Goal: Task Accomplishment & Management: Manage account settings

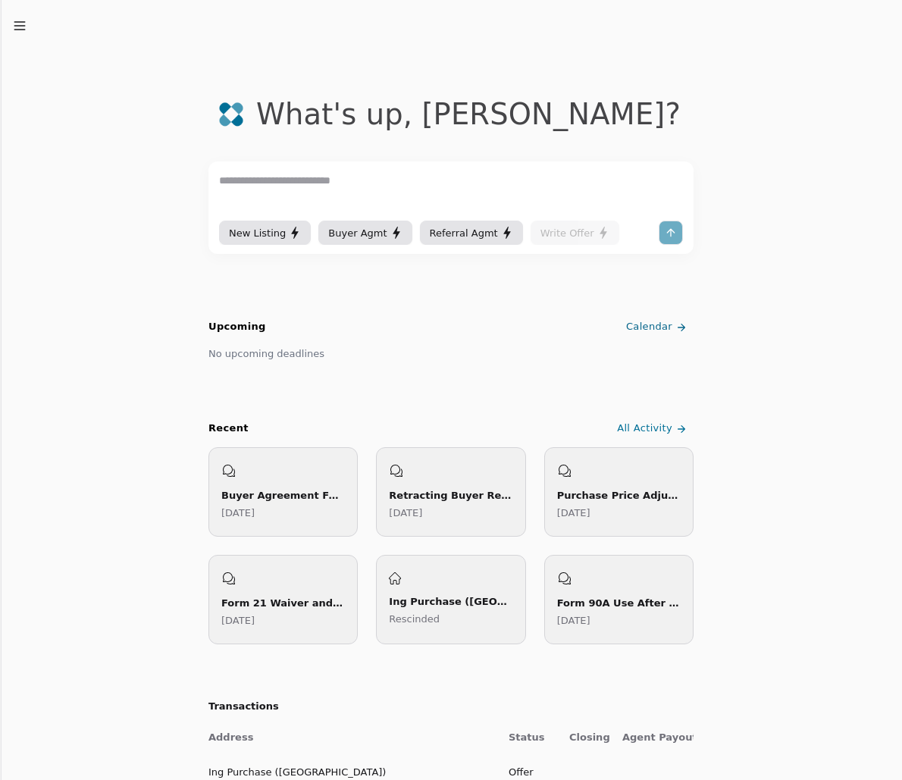
click at [20, 37] on div "What's up , [PERSON_NAME] ? New Listing Buyer Agmt Referral Agmt Write Offer Up…" at bounding box center [451, 494] width 902 height 989
click at [15, 24] on div "Due Soon Recent Chats Agreements Transactions Feedback Settings Sign out Toggle…" at bounding box center [451, 390] width 902 height 780
click at [17, 14] on div "What's up , [PERSON_NAME] ? New Listing Buyer Agmt Referral Agmt Write Offer Up…" at bounding box center [451, 494] width 902 height 989
click at [18, 24] on icon "button" at bounding box center [19, 25] width 15 height 15
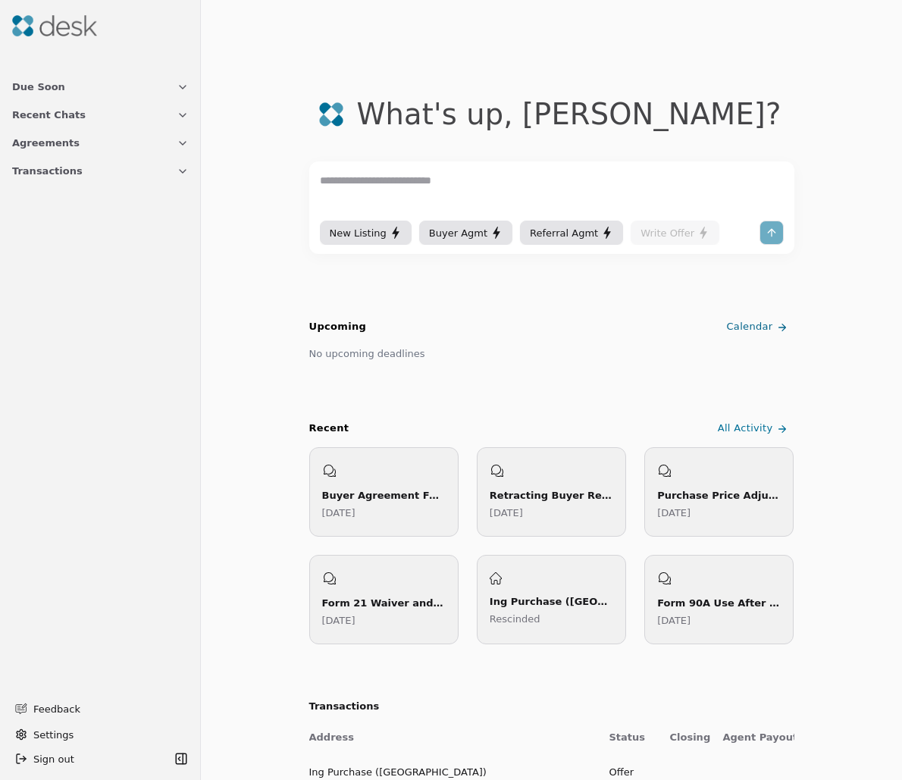
click at [67, 121] on span "Recent Chats" at bounding box center [49, 115] width 74 height 16
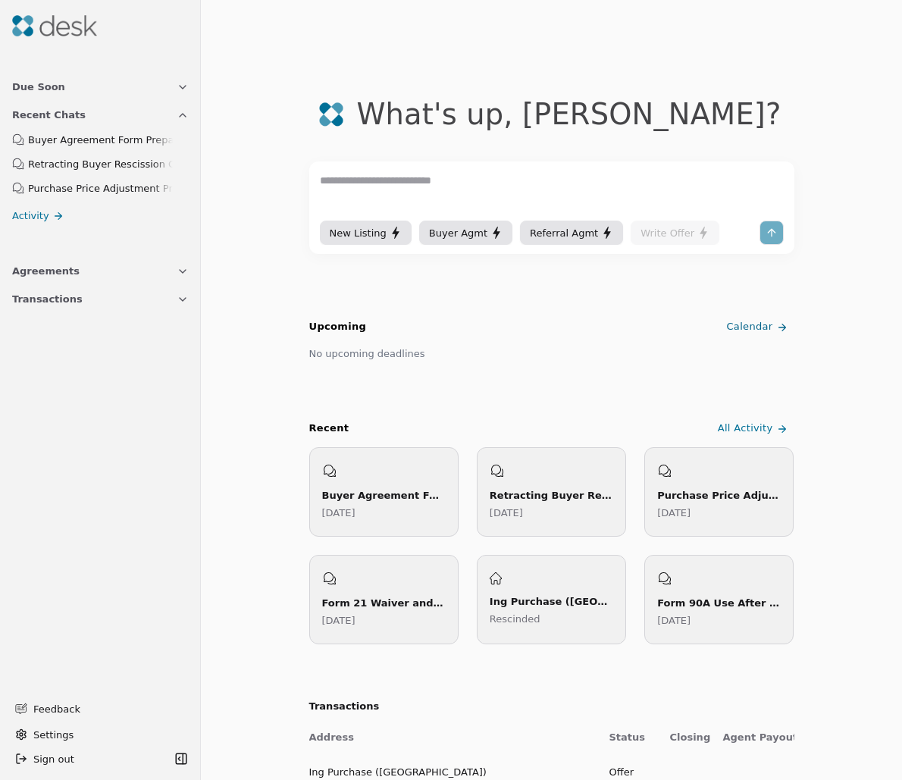
click at [114, 270] on button "Agreements" at bounding box center [100, 271] width 195 height 28
click at [133, 416] on button "Transactions" at bounding box center [100, 427] width 195 height 28
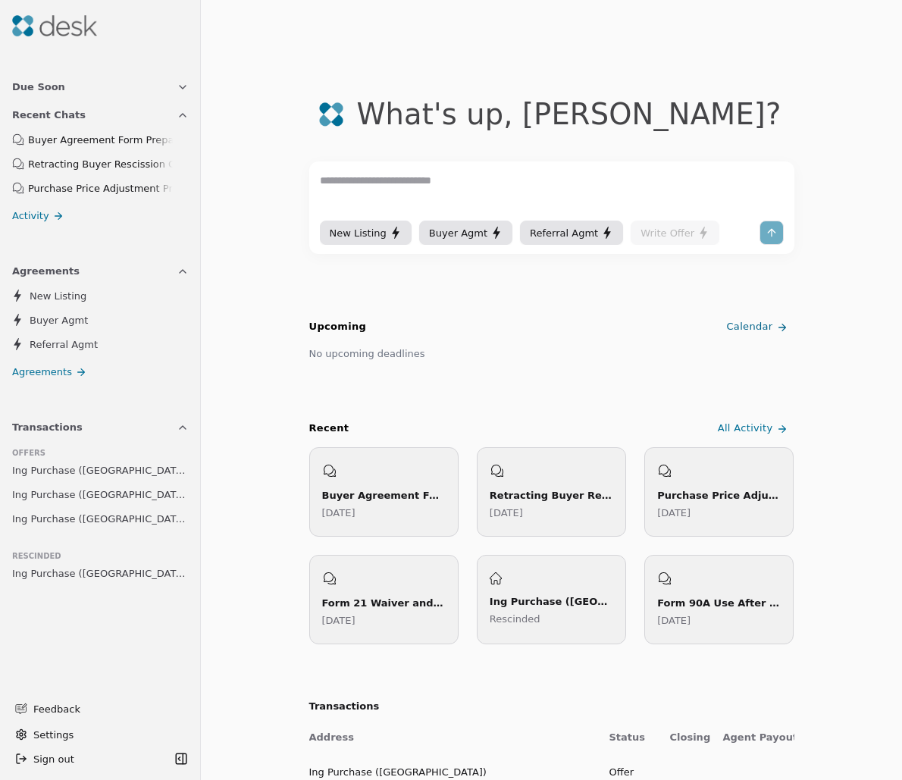
click at [119, 525] on span "Ing Purchase ([GEOGRAPHIC_DATA])" at bounding box center [100, 519] width 177 height 16
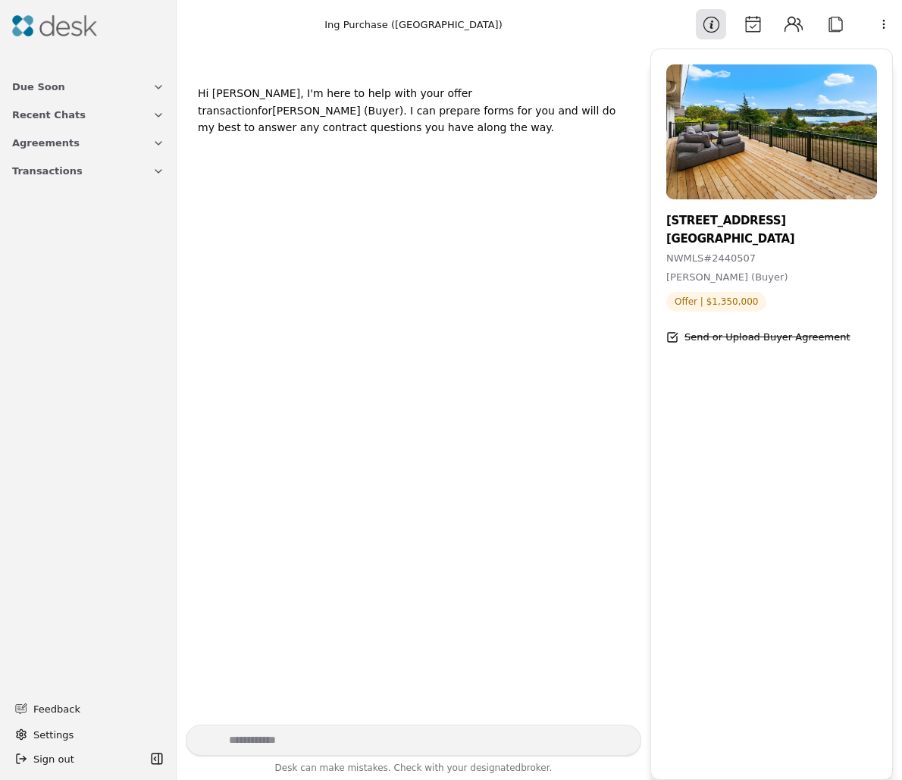
click at [105, 174] on button "Transactions" at bounding box center [88, 171] width 171 height 28
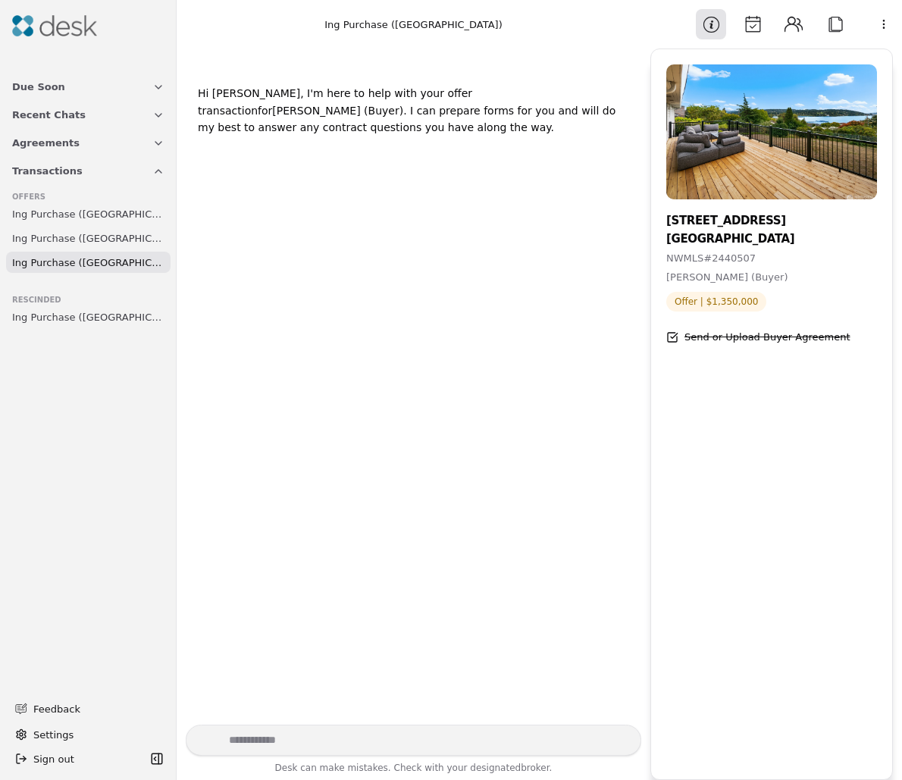
click at [130, 235] on span "Ing Purchase ([GEOGRAPHIC_DATA])" at bounding box center [88, 238] width 152 height 16
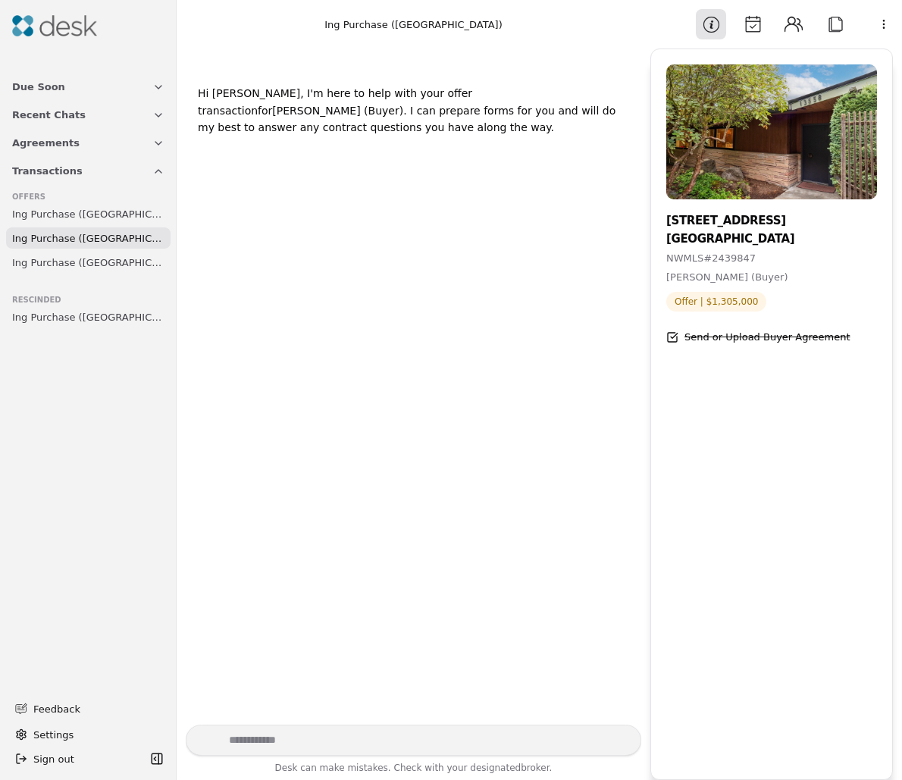
click at [136, 220] on span "Ing Purchase ([GEOGRAPHIC_DATA])" at bounding box center [88, 214] width 152 height 16
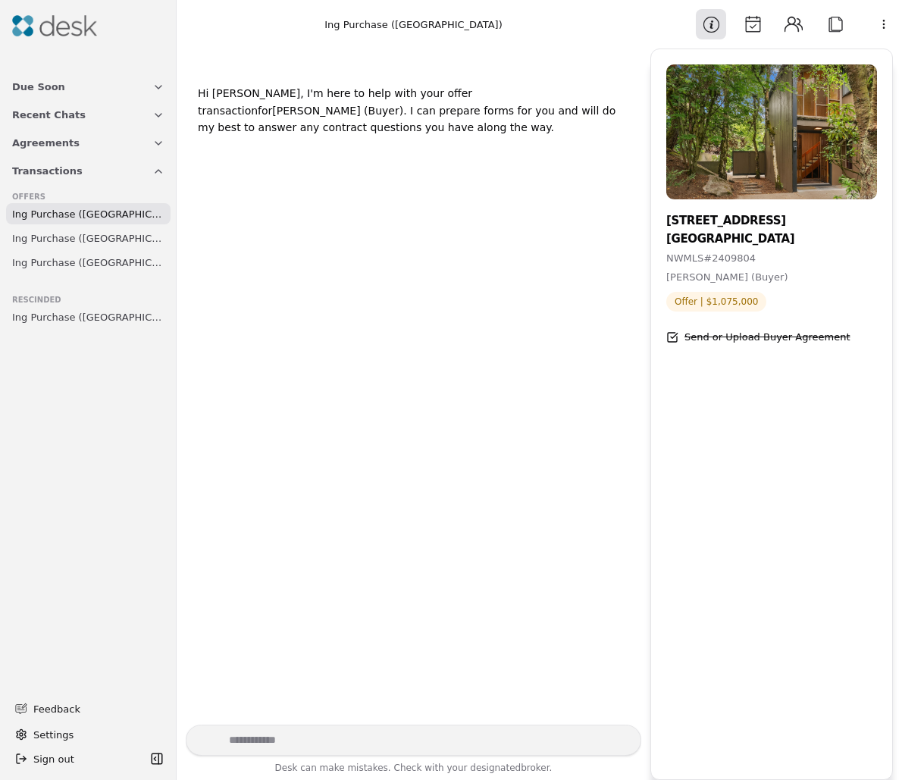
click at [128, 232] on span "Ing Purchase ([GEOGRAPHIC_DATA])" at bounding box center [88, 238] width 152 height 16
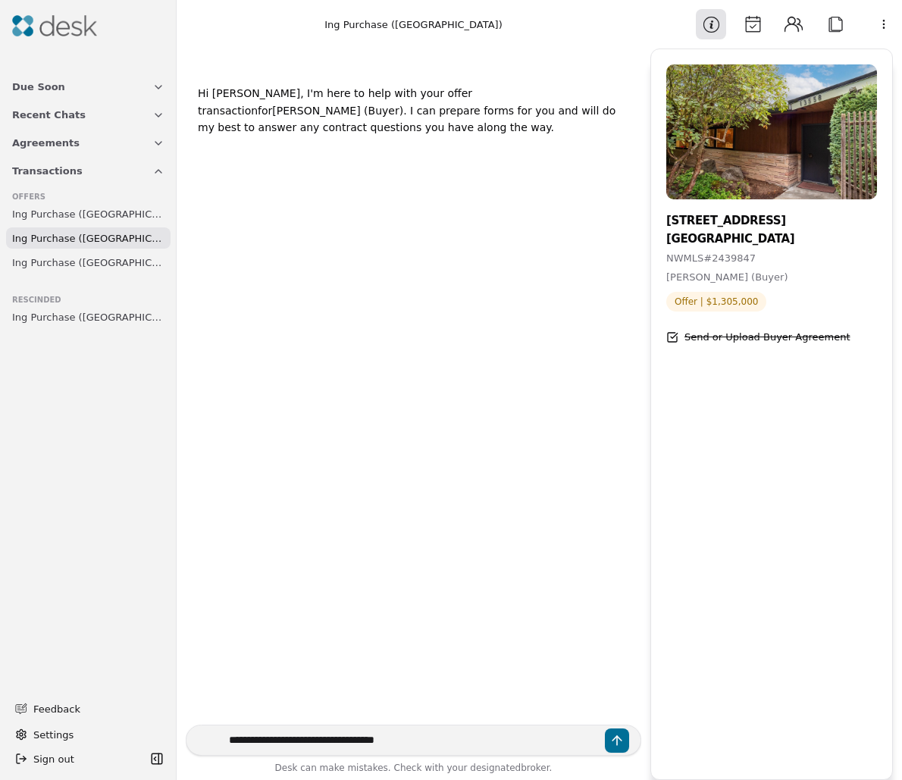
type textarea "**********"
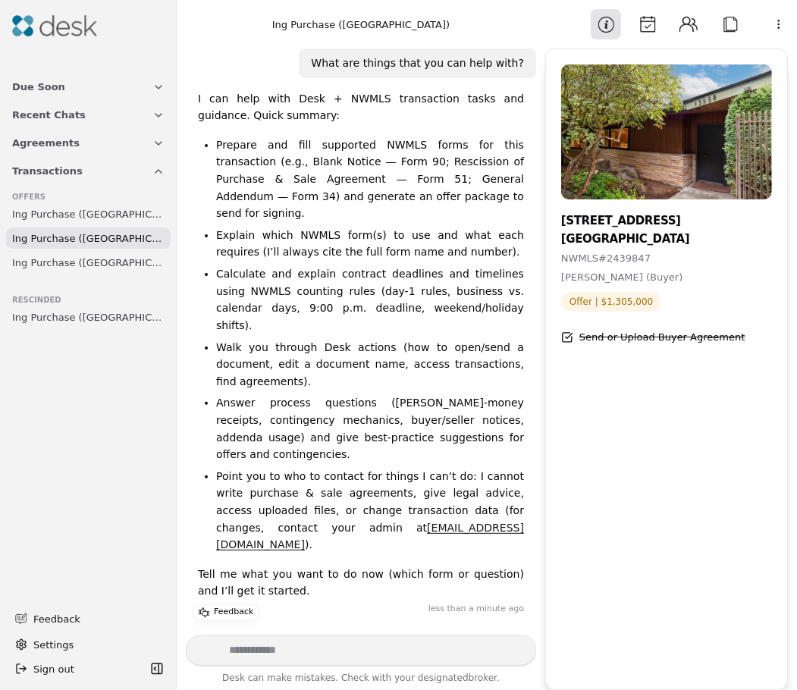
scroll to position [61, 0]
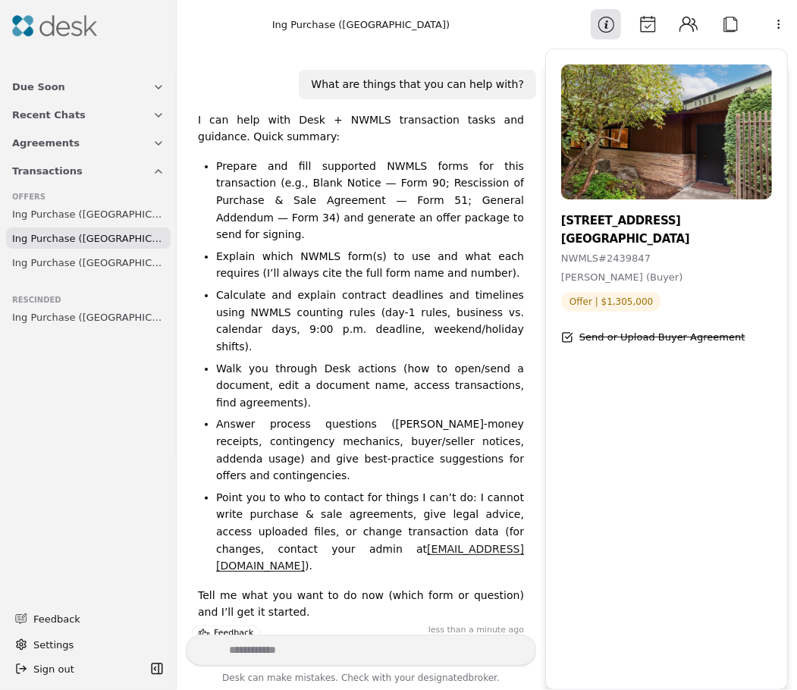
click at [80, 262] on span "Ing Purchase ([GEOGRAPHIC_DATA])" at bounding box center [88, 263] width 152 height 16
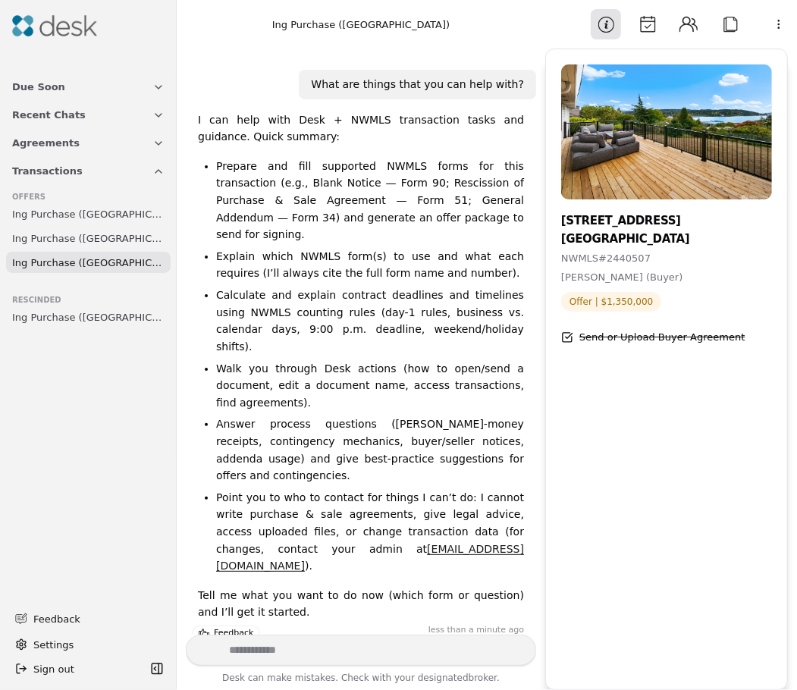
click at [92, 234] on span "Ing Purchase ([GEOGRAPHIC_DATA])" at bounding box center [88, 238] width 152 height 16
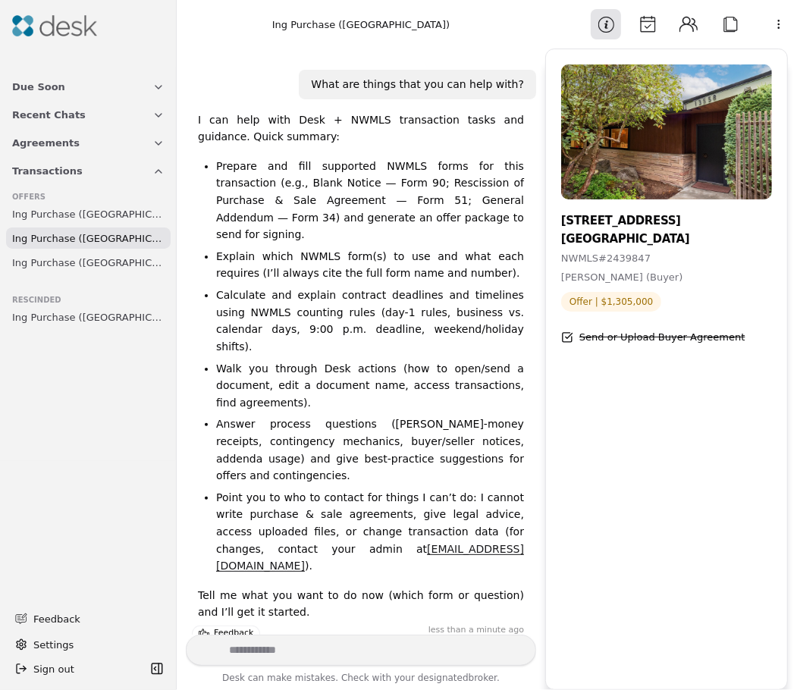
click at [91, 212] on span "Ing Purchase ([GEOGRAPHIC_DATA])" at bounding box center [88, 214] width 152 height 16
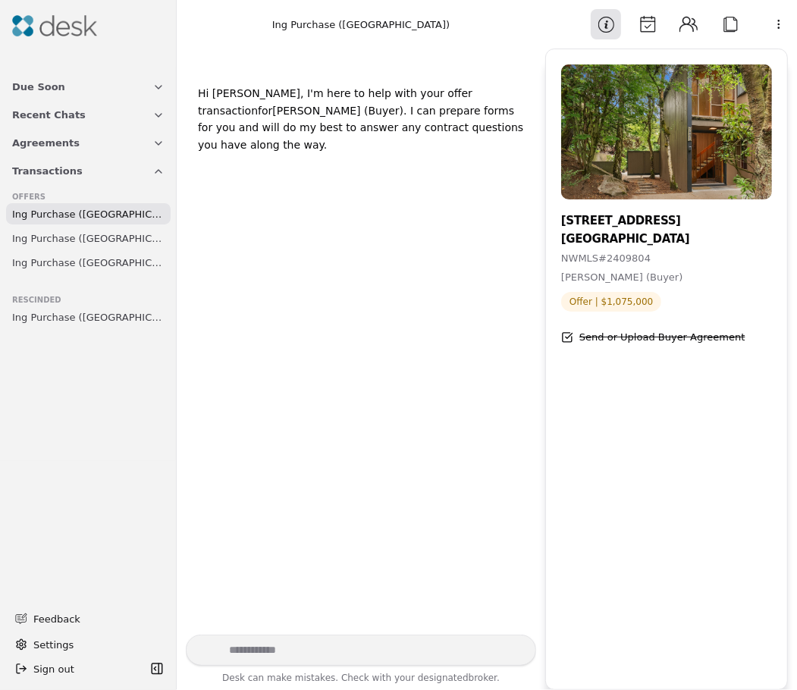
click at [79, 146] on button "Agreements" at bounding box center [88, 143] width 171 height 28
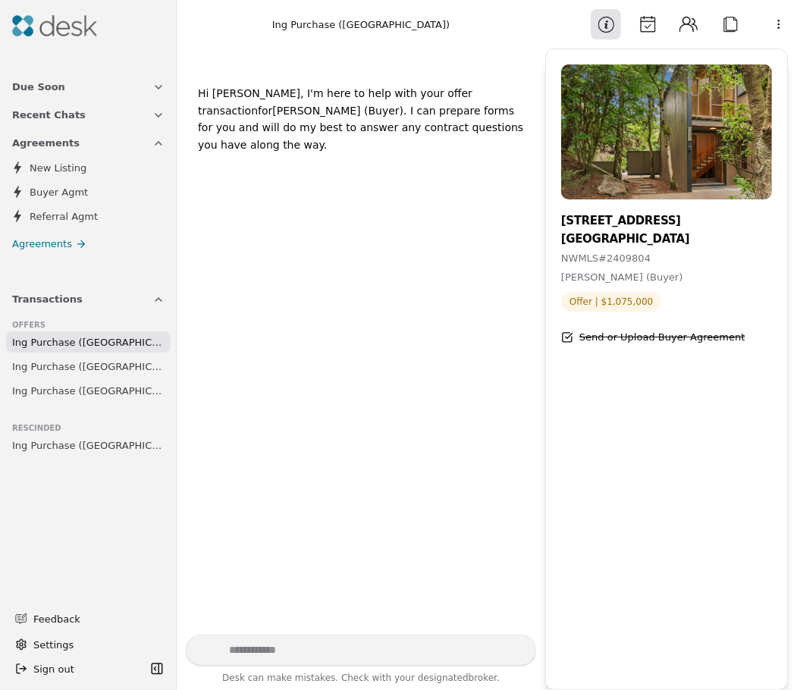
click at [114, 121] on button "Recent Chats" at bounding box center [88, 115] width 171 height 28
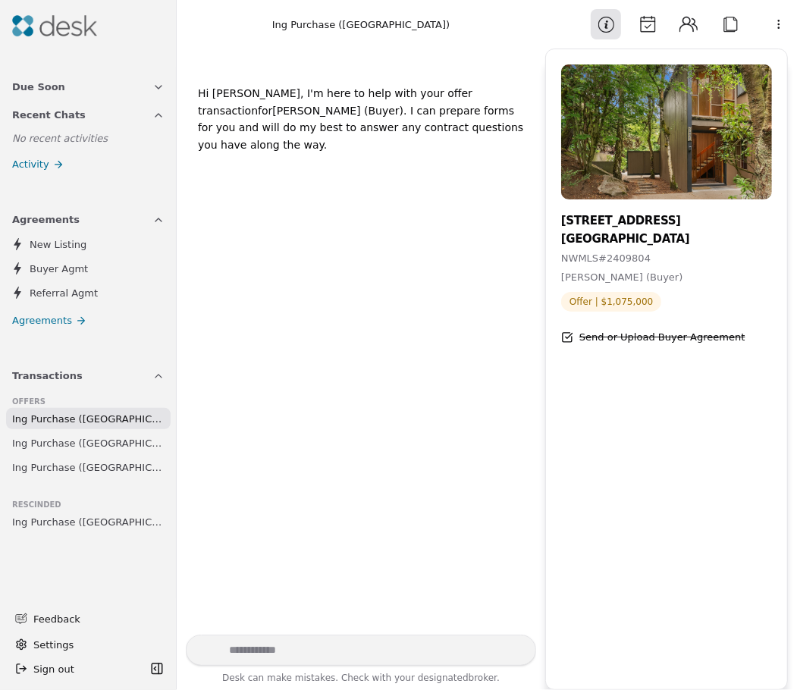
click at [115, 108] on button "Recent Chats" at bounding box center [88, 115] width 171 height 28
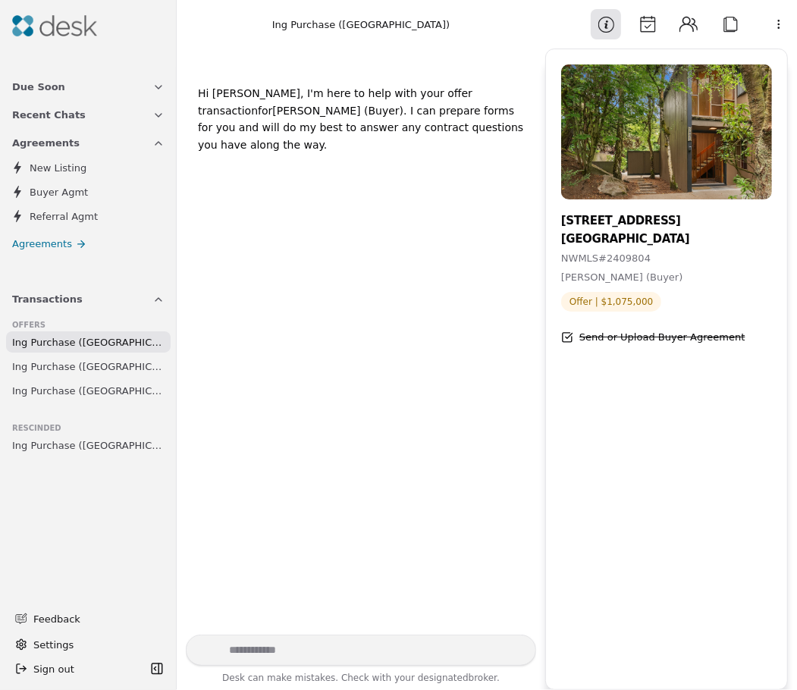
click at [118, 92] on button "Due Soon" at bounding box center [88, 87] width 171 height 28
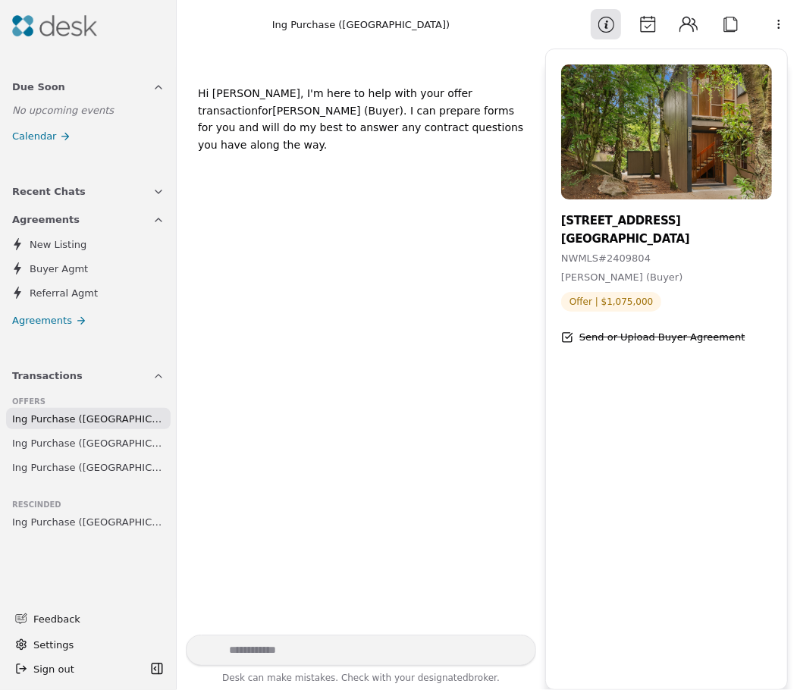
click at [71, 32] on img at bounding box center [54, 25] width 85 height 21
